Goal: Task Accomplishment & Management: Use online tool/utility

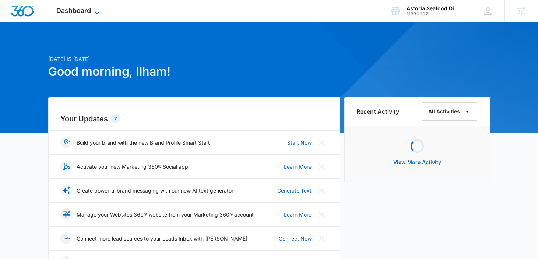
click at [98, 9] on icon at bounding box center [97, 12] width 9 height 9
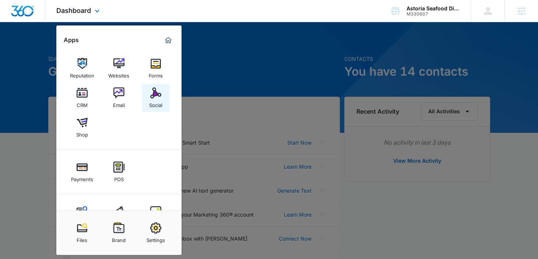
click at [154, 105] on div "Social" at bounding box center [155, 103] width 13 height 10
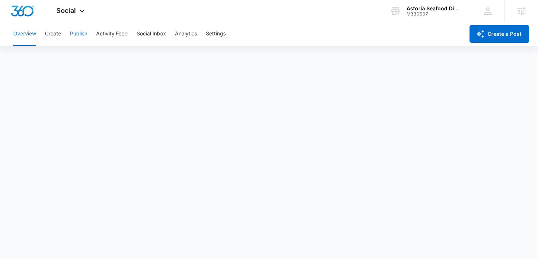
click at [77, 37] on button "Publish" at bounding box center [78, 34] width 17 height 24
